Goal: Register for event/course

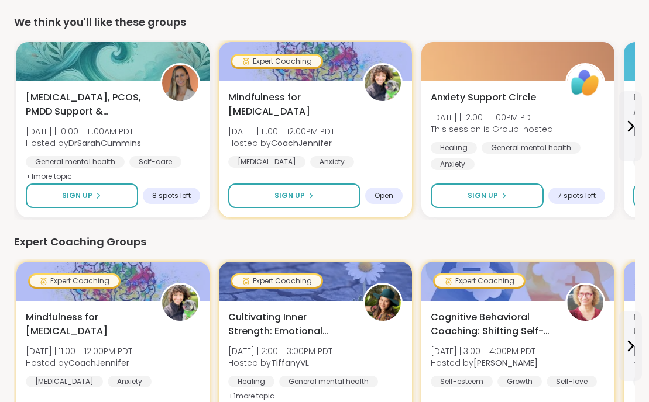
scroll to position [79, 0]
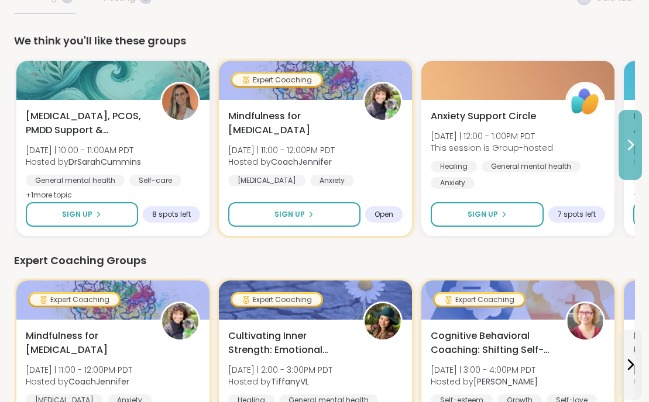
click at [632, 151] on icon at bounding box center [630, 145] width 14 height 14
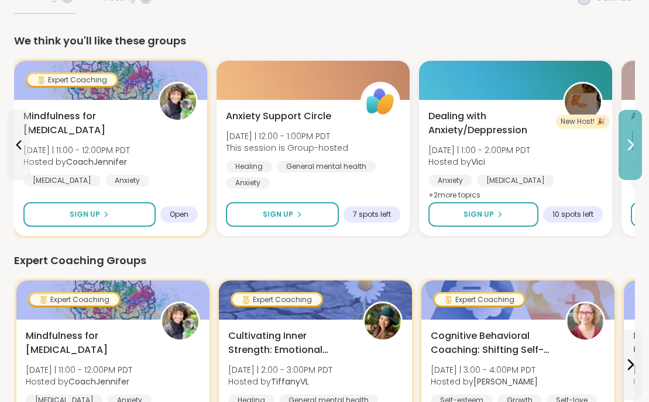
click at [631, 150] on icon at bounding box center [630, 145] width 14 height 14
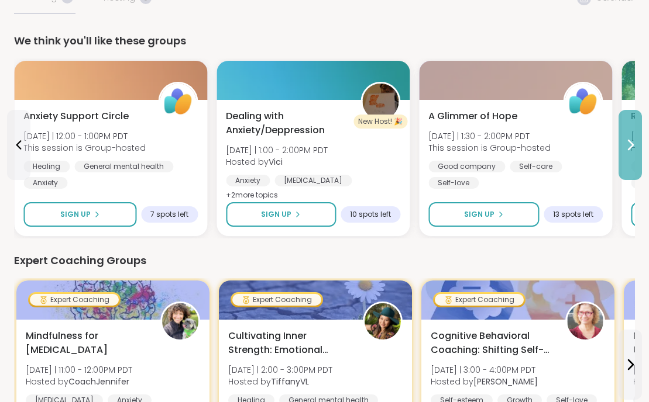
click at [631, 150] on icon at bounding box center [630, 145] width 14 height 14
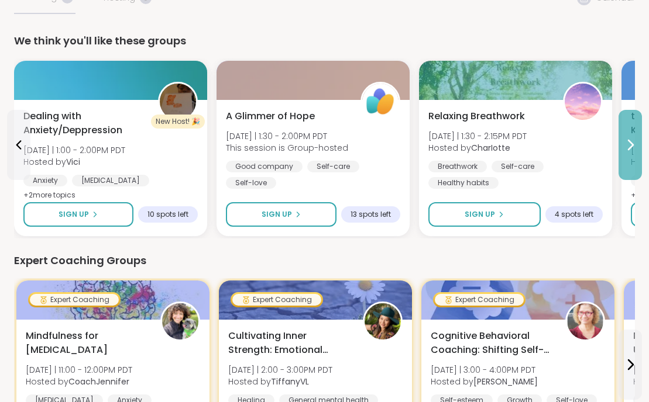
click at [631, 150] on icon at bounding box center [630, 145] width 14 height 14
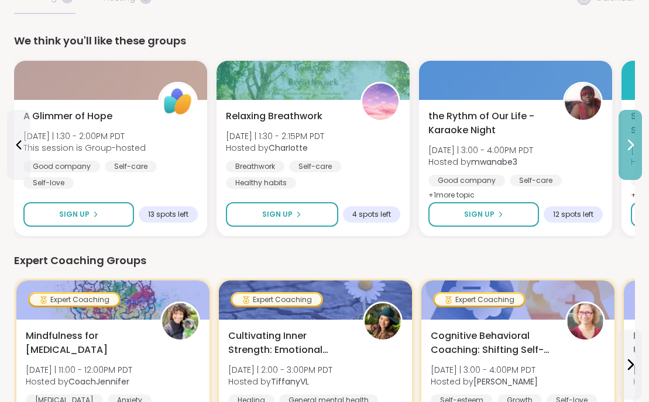
click at [631, 151] on icon at bounding box center [630, 145] width 14 height 14
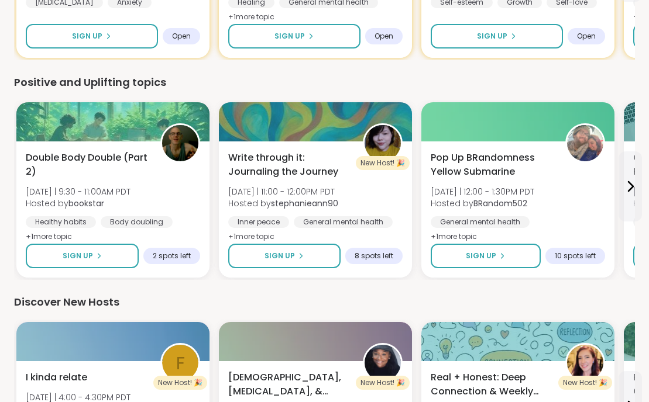
scroll to position [501, 0]
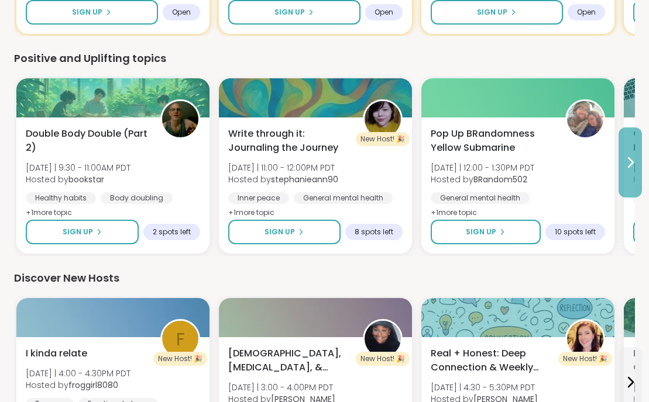
click at [630, 160] on icon at bounding box center [630, 162] width 5 height 9
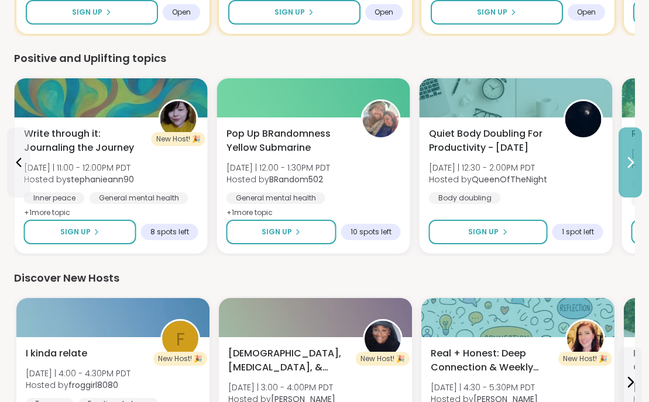
click at [630, 160] on icon at bounding box center [630, 162] width 5 height 9
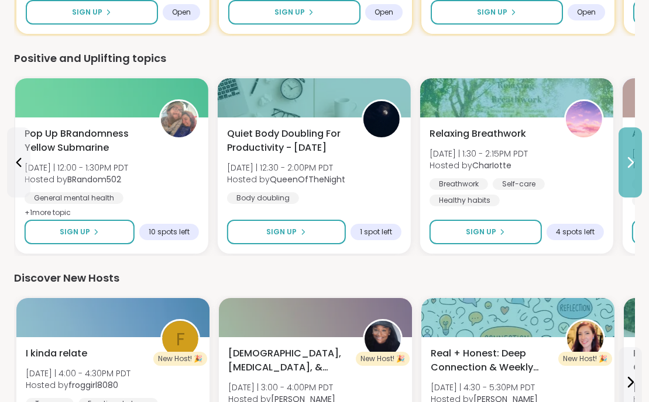
click at [630, 160] on icon at bounding box center [630, 162] width 5 height 9
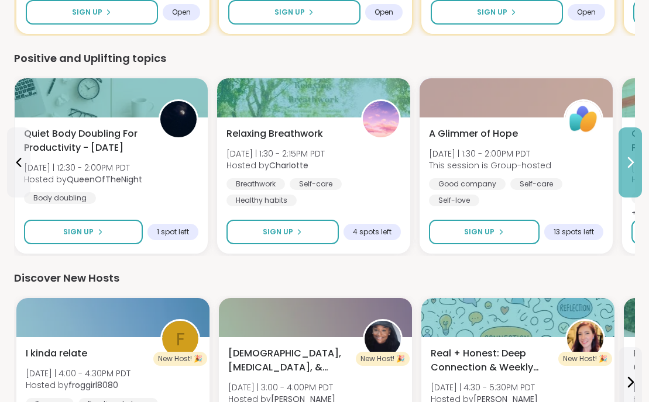
click at [630, 160] on icon at bounding box center [630, 162] width 5 height 9
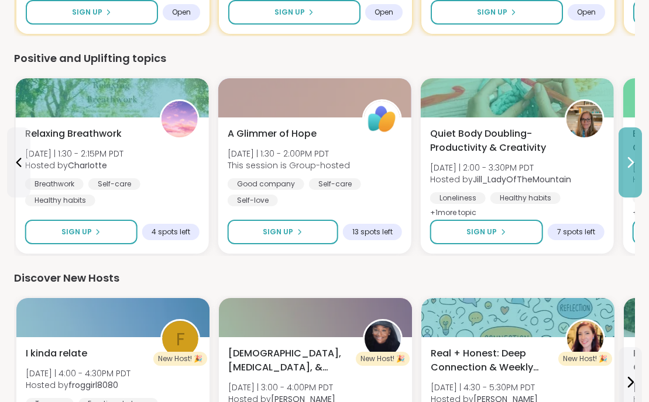
click at [630, 160] on icon at bounding box center [630, 162] width 5 height 9
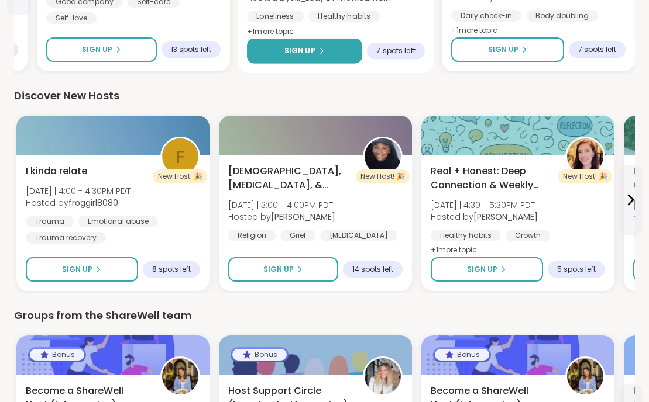
scroll to position [682, 0]
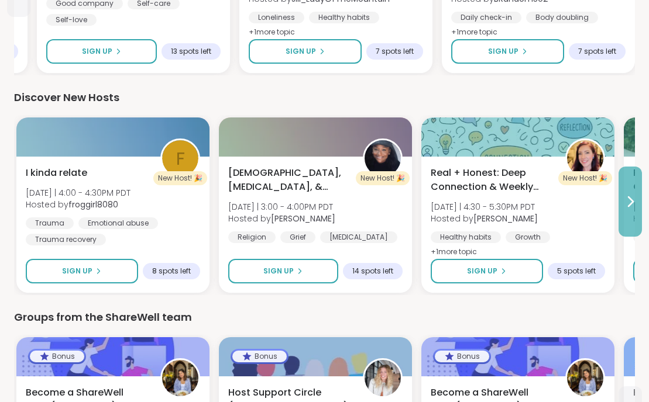
click at [635, 202] on icon at bounding box center [630, 202] width 14 height 14
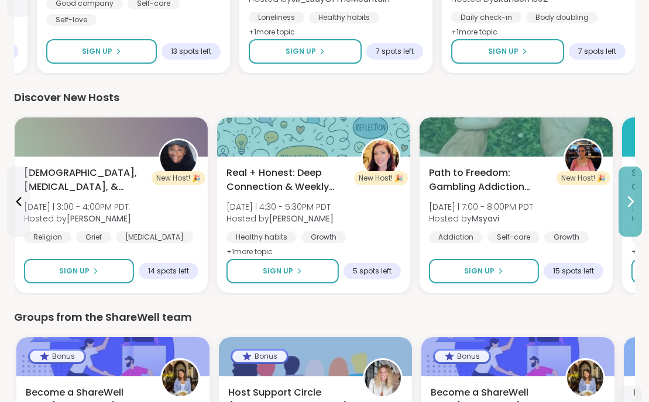
click at [635, 202] on icon at bounding box center [630, 202] width 14 height 14
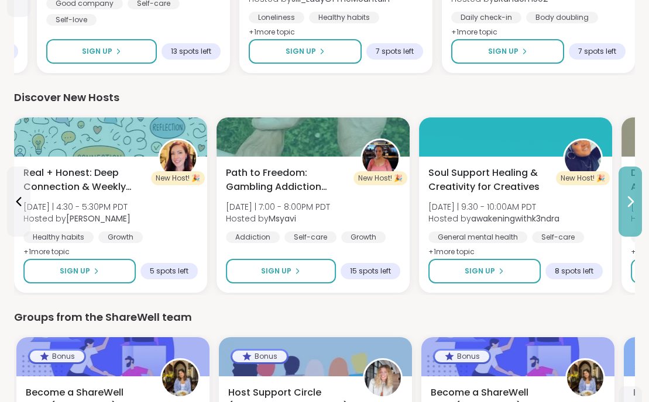
click at [635, 202] on icon at bounding box center [630, 202] width 14 height 14
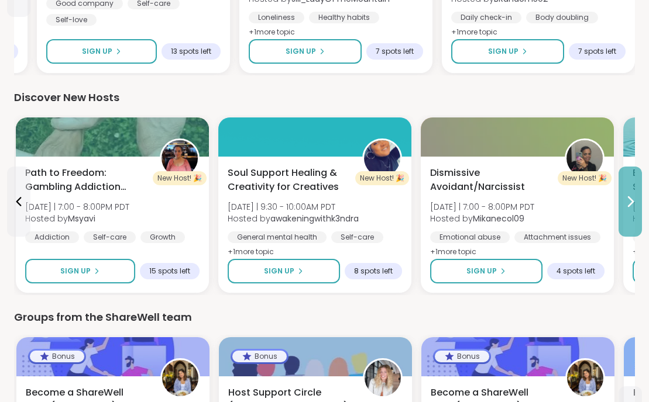
click at [635, 202] on icon at bounding box center [630, 202] width 14 height 14
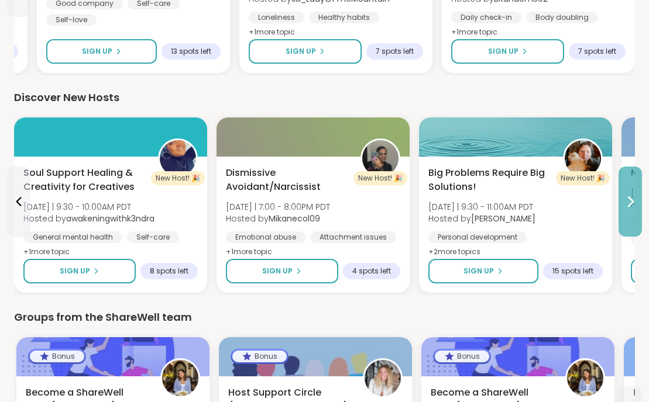
click at [635, 202] on icon at bounding box center [630, 202] width 14 height 14
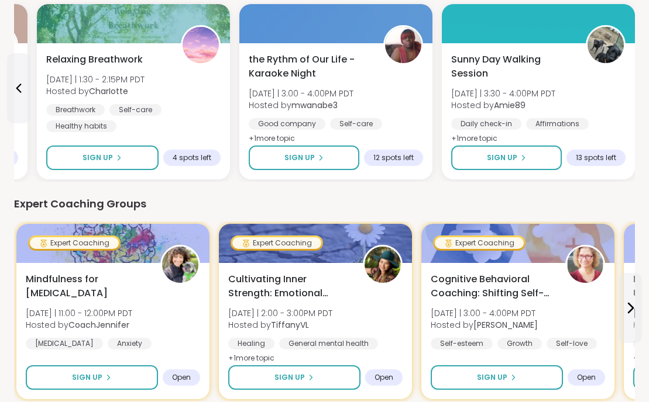
scroll to position [0, 0]
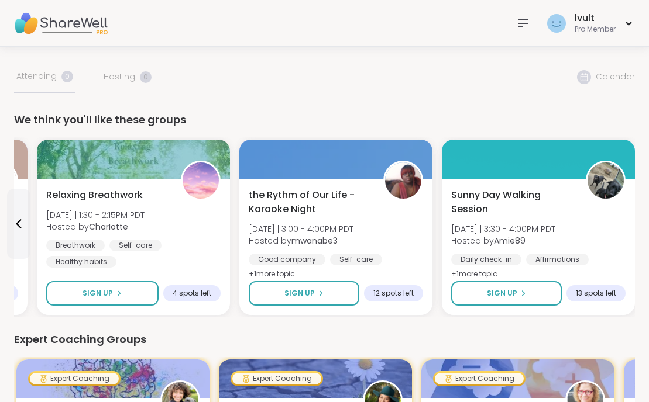
click at [101, 25] on img at bounding box center [61, 23] width 94 height 41
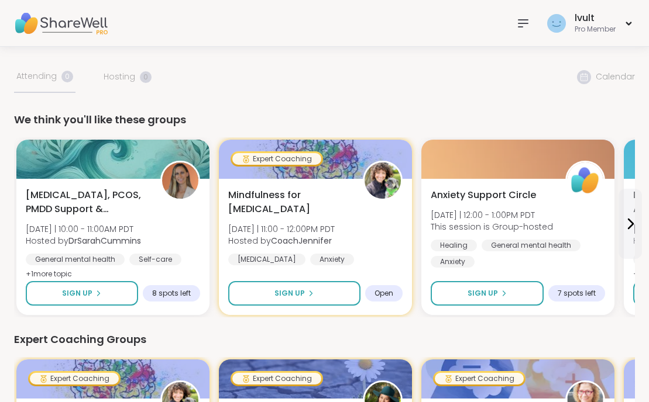
click at [525, 27] on icon at bounding box center [523, 23] width 14 height 14
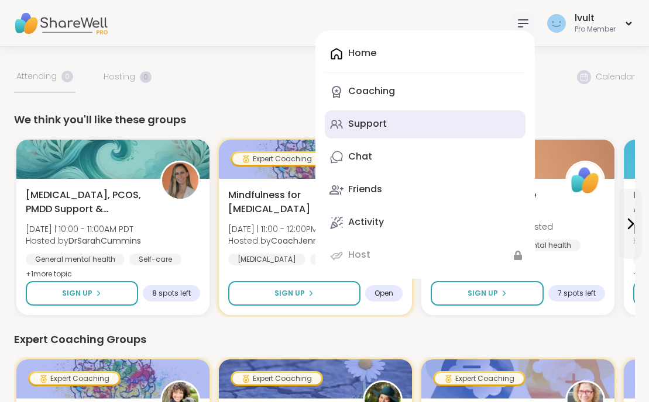
click at [383, 135] on link "Support" at bounding box center [425, 125] width 201 height 28
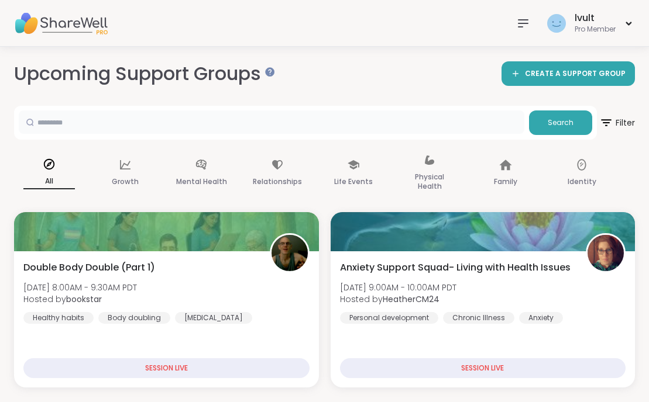
click at [227, 119] on input "text" at bounding box center [271, 122] width 505 height 23
type input "*****"
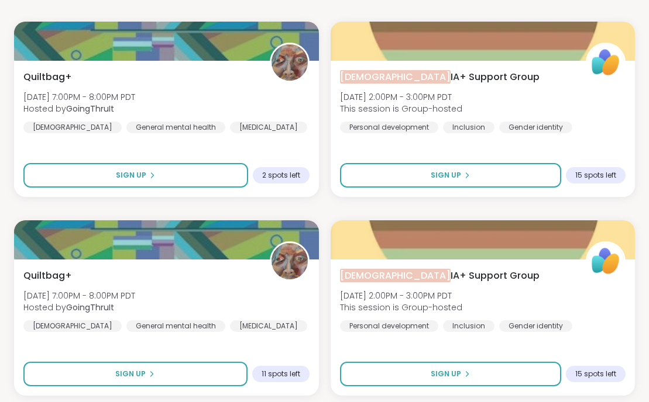
scroll to position [191, 0]
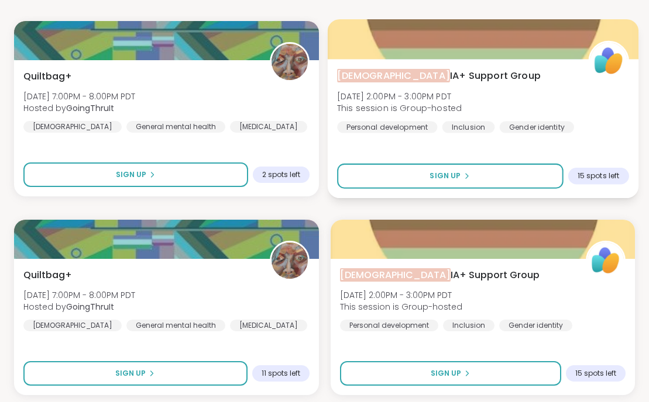
click at [431, 73] on span "[DEMOGRAPHIC_DATA] IA+ Support Group" at bounding box center [439, 75] width 204 height 14
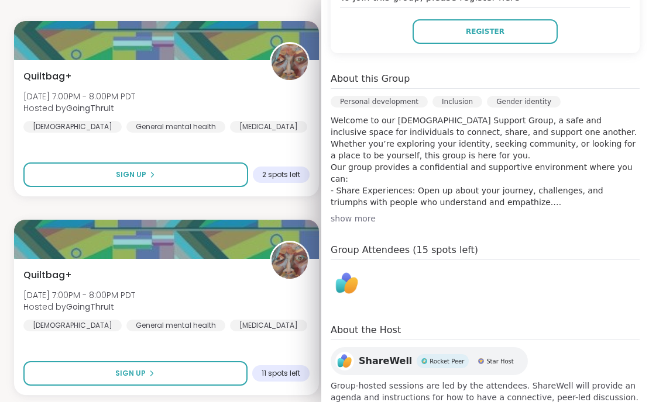
scroll to position [295, 0]
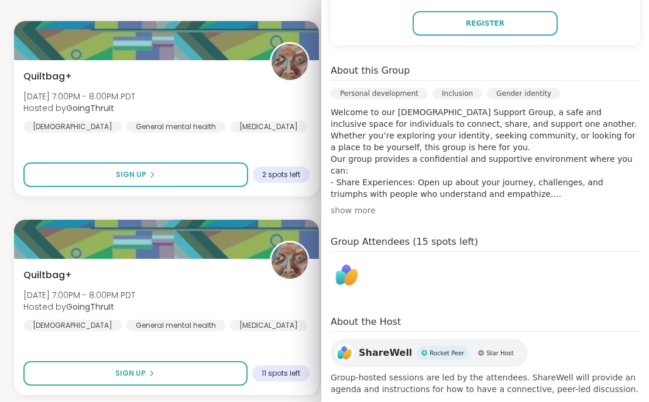
click at [368, 205] on div "show more" at bounding box center [484, 211] width 309 height 12
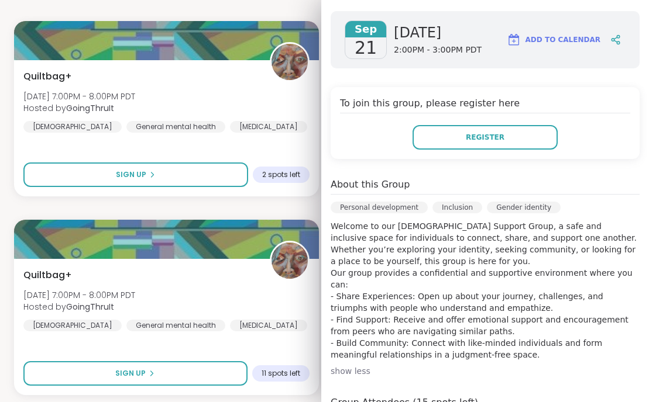
scroll to position [157, 0]
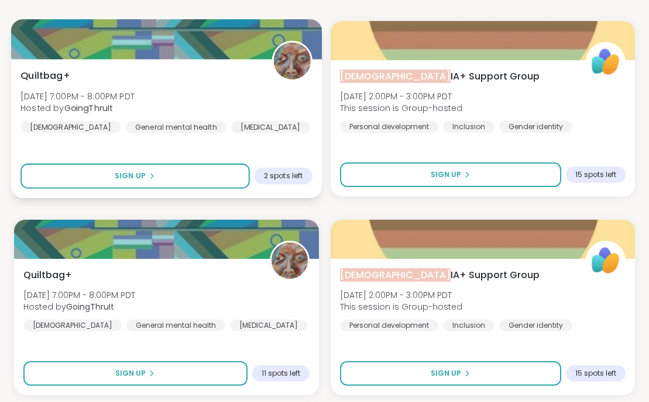
click at [61, 77] on span "Quiltbag+" at bounding box center [45, 75] width 50 height 14
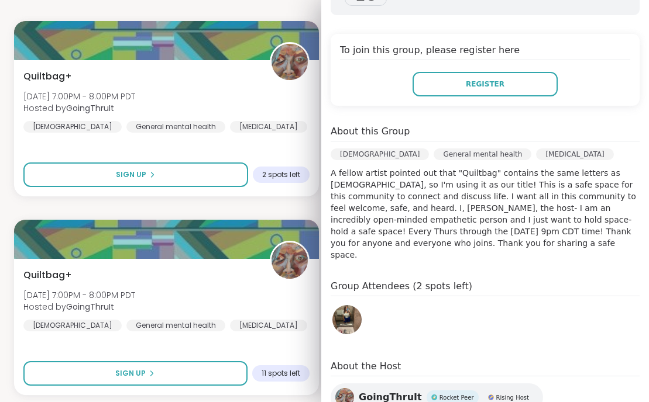
scroll to position [302, 0]
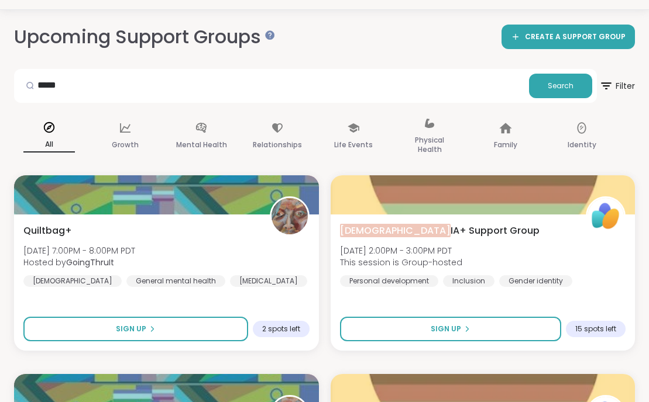
scroll to position [0, 0]
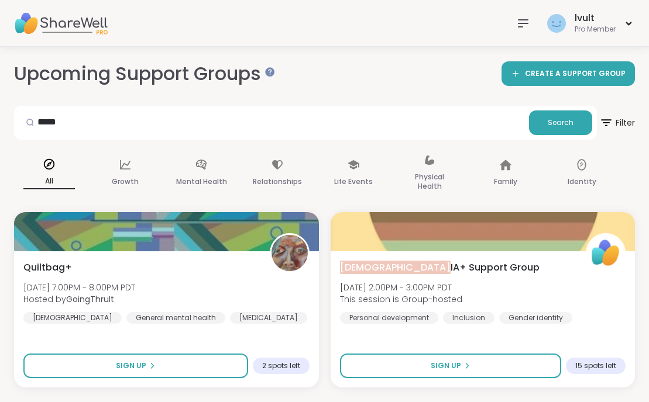
click at [64, 35] on img at bounding box center [61, 23] width 94 height 41
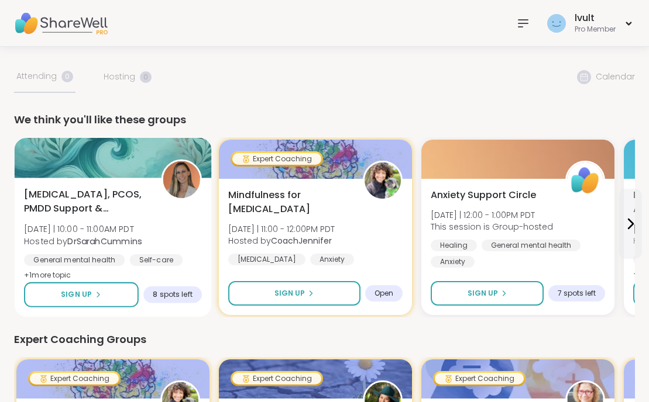
click at [55, 211] on span "[MEDICAL_DATA], PCOS, PMDD Support & Empowerment" at bounding box center [86, 202] width 124 height 29
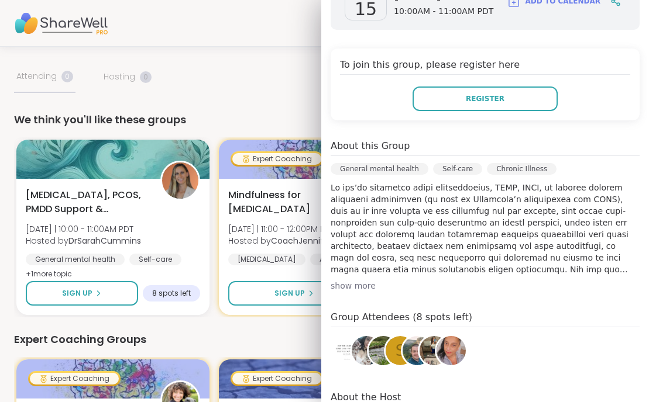
scroll to position [73, 0]
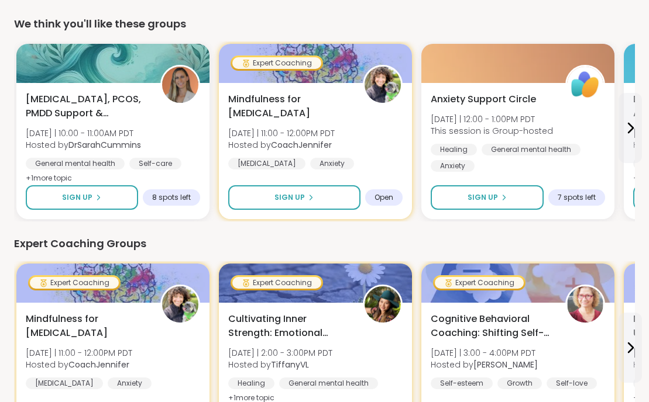
scroll to position [336, 0]
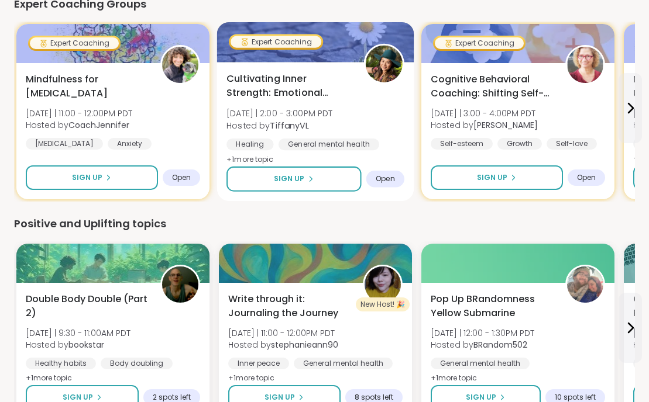
click at [409, 80] on div "Cultivating Inner Strength: Emotional Regulation [DATE] | 2:00 - 3:00PM PDT Hos…" at bounding box center [315, 131] width 197 height 139
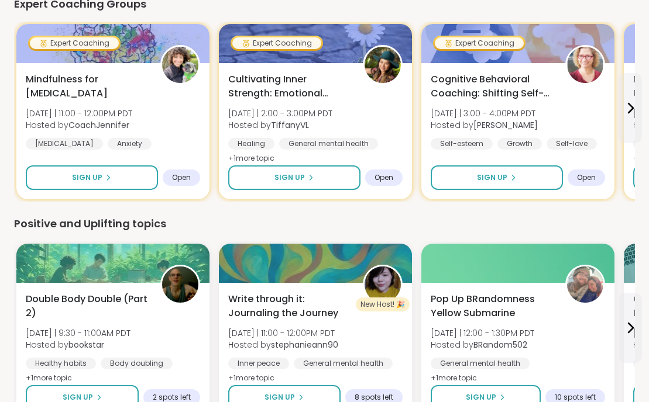
click at [291, 211] on div "We think you'll like these groups [MEDICAL_DATA], PCOS, PMDD Support & Empowerm…" at bounding box center [324, 338] width 620 height 1124
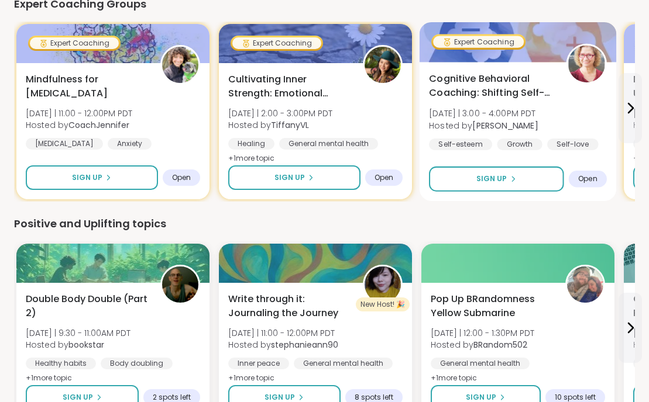
click at [472, 95] on span "Cognitive Behavioral Coaching: Shifting Self-Talk" at bounding box center [491, 86] width 124 height 29
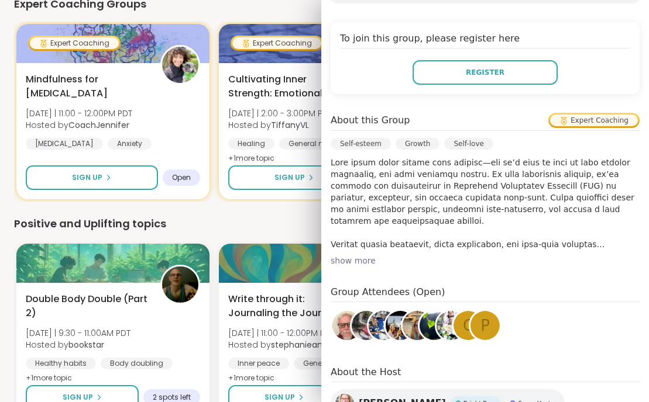
scroll to position [294, 0]
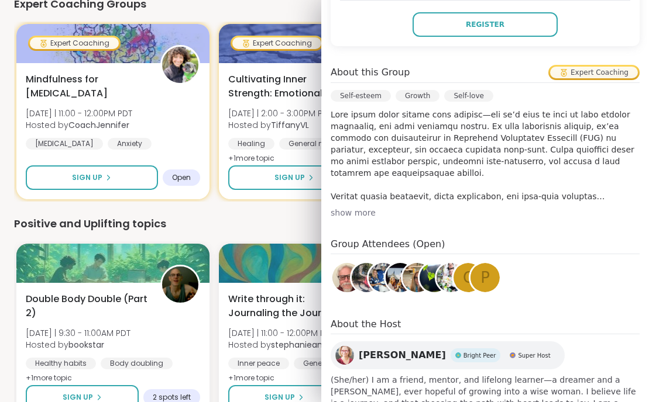
click at [356, 216] on div "show more" at bounding box center [484, 213] width 309 height 12
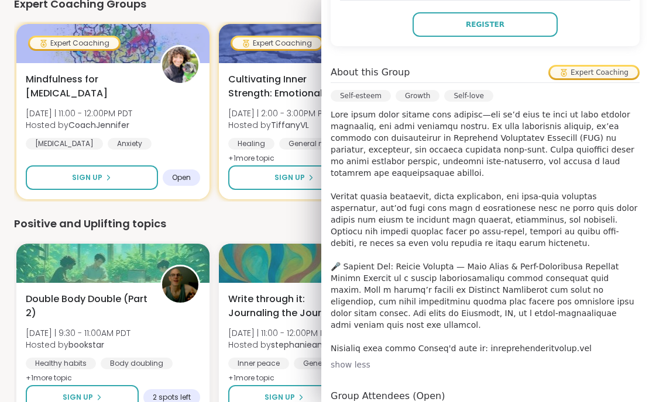
click at [232, 223] on div "Positive and Uplifting topics" at bounding box center [324, 224] width 620 height 16
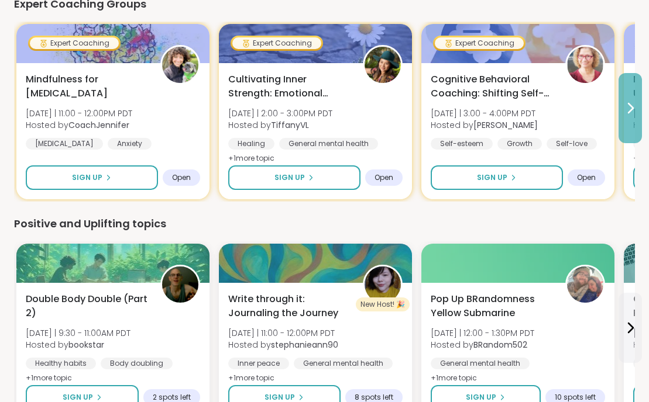
click at [622, 114] on button at bounding box center [629, 108] width 23 height 70
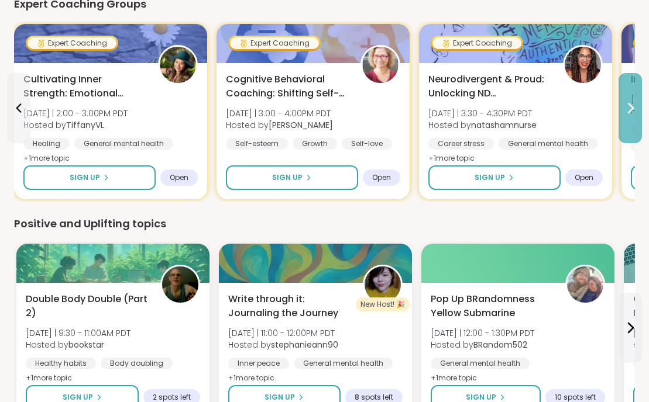
click at [622, 114] on button at bounding box center [629, 108] width 23 height 70
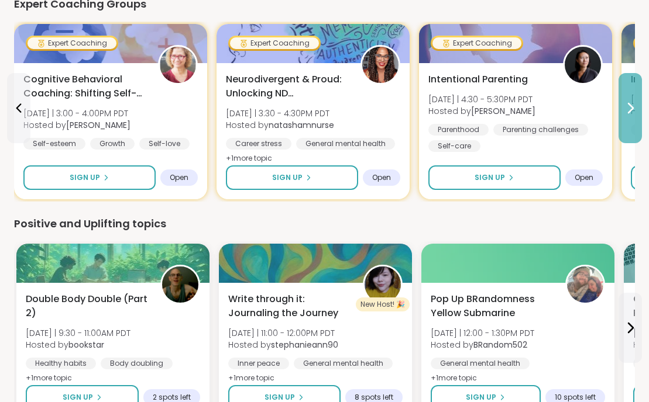
click at [622, 114] on button at bounding box center [629, 108] width 23 height 70
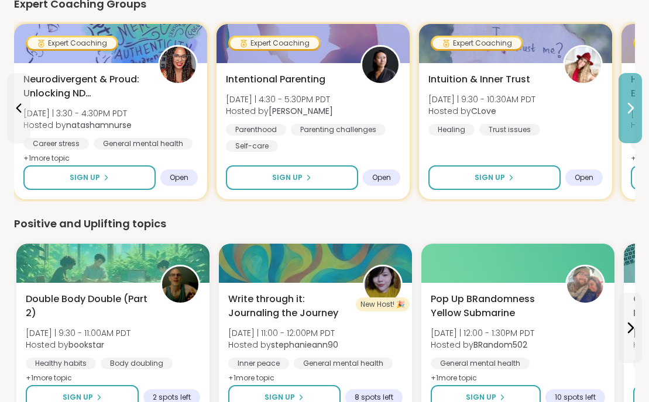
click at [622, 114] on button at bounding box center [629, 108] width 23 height 70
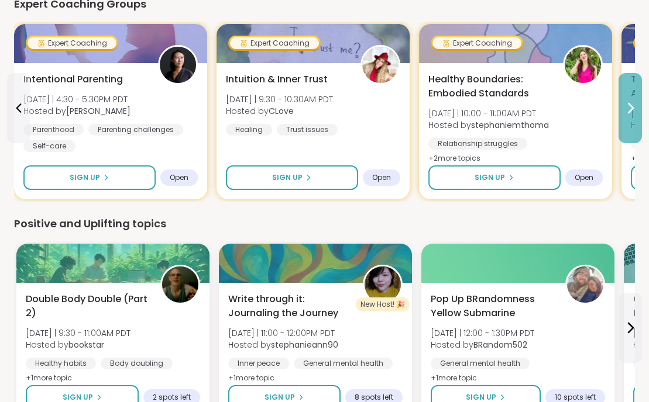
click at [622, 114] on button at bounding box center [629, 108] width 23 height 70
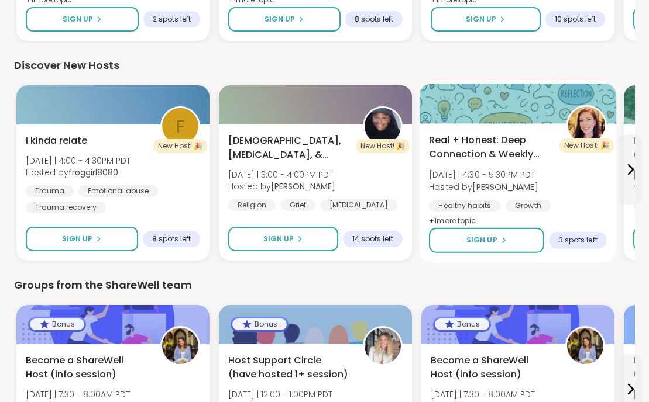
scroll to position [712, 0]
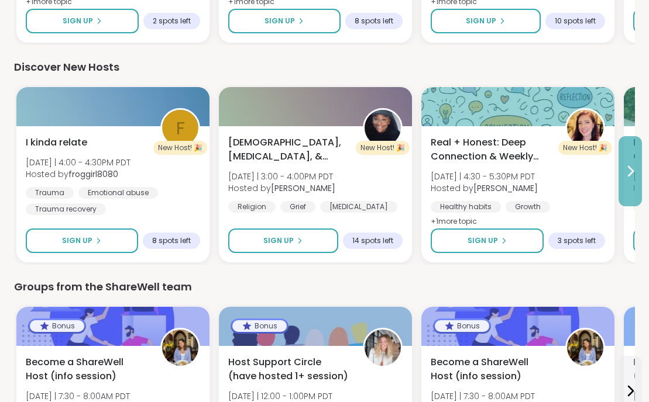
click at [626, 182] on button at bounding box center [629, 171] width 23 height 70
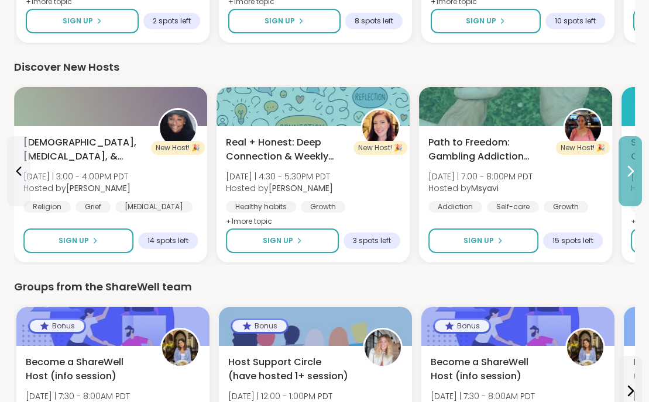
click at [626, 182] on button at bounding box center [629, 171] width 23 height 70
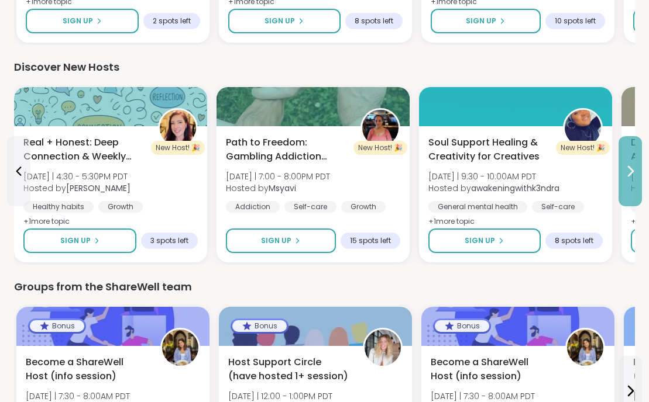
click at [626, 182] on button at bounding box center [629, 171] width 23 height 70
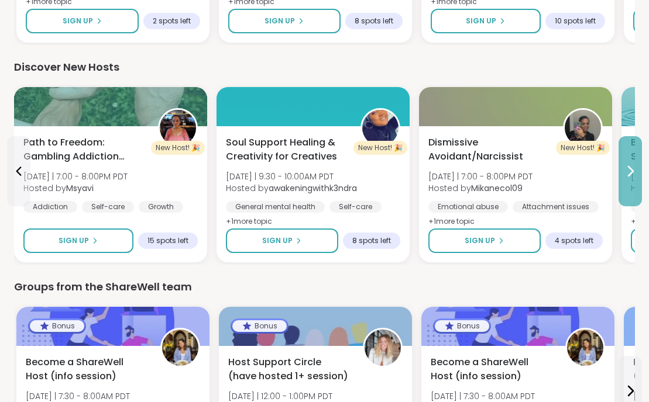
click at [625, 182] on button at bounding box center [629, 171] width 23 height 70
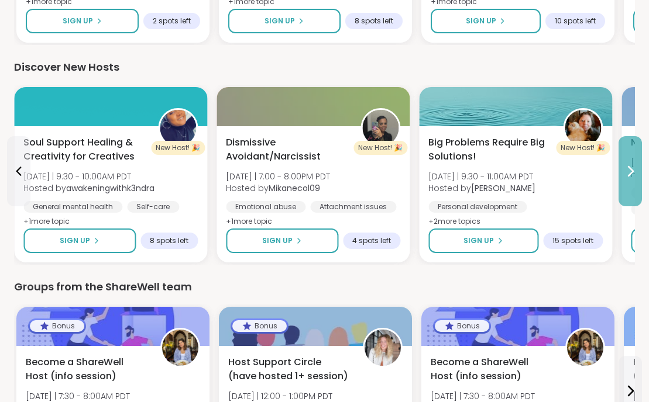
click at [625, 182] on button at bounding box center [629, 171] width 23 height 70
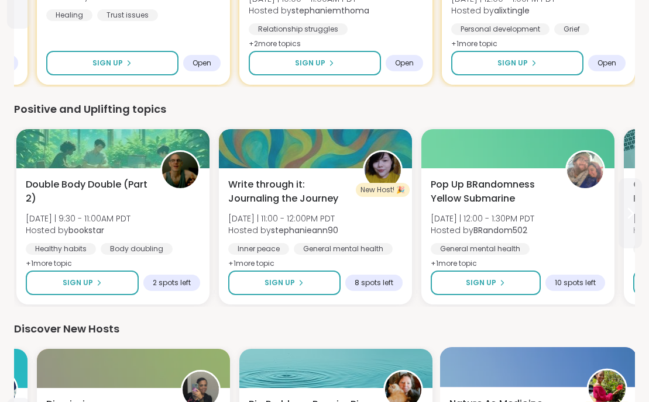
scroll to position [451, 0]
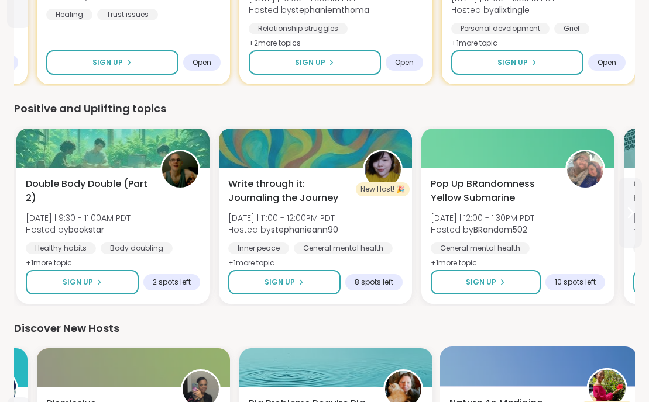
click at [625, 183] on button at bounding box center [629, 213] width 23 height 70
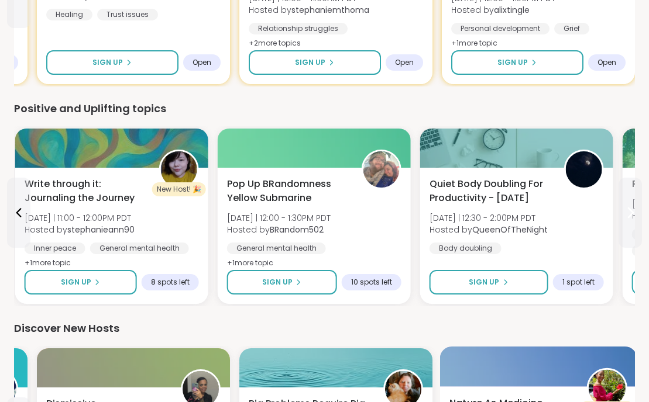
click at [625, 183] on button at bounding box center [629, 213] width 23 height 70
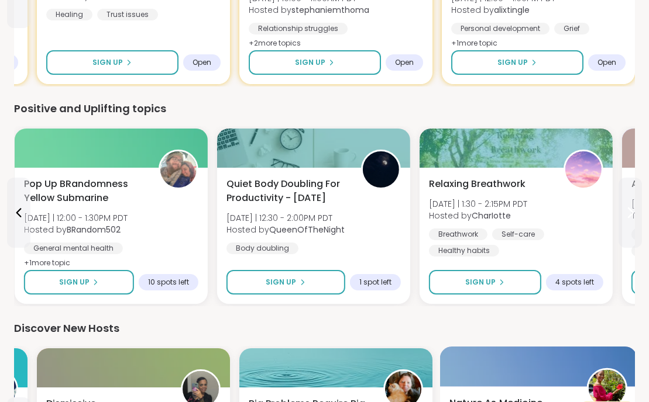
click at [625, 183] on button at bounding box center [629, 213] width 23 height 70
